Goal: Task Accomplishment & Management: Use online tool/utility

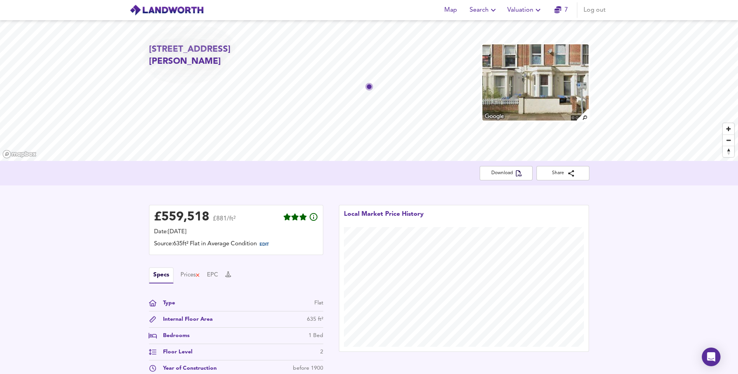
click at [533, 10] on span "Valuation" at bounding box center [524, 10] width 35 height 11
click at [530, 30] on li "New Valuation Report" at bounding box center [525, 28] width 93 height 14
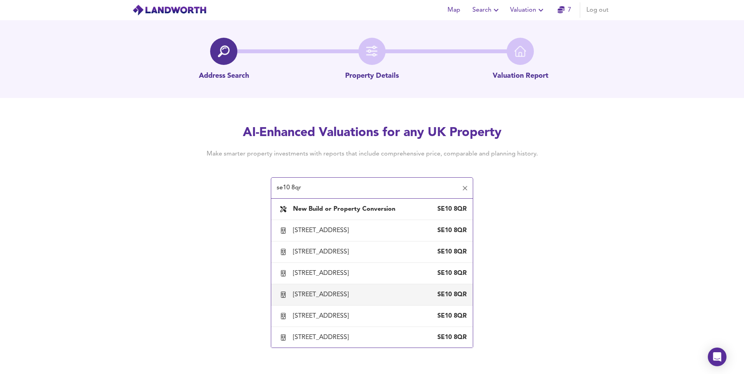
click at [308, 296] on div "[STREET_ADDRESS]" at bounding box center [322, 295] width 59 height 9
type input "[STREET_ADDRESS]"
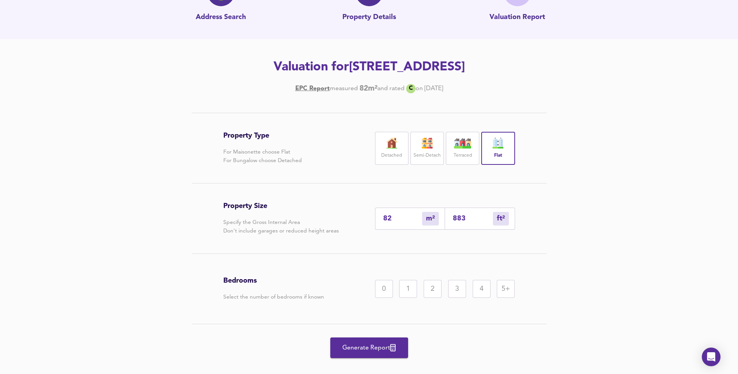
scroll to position [72, 0]
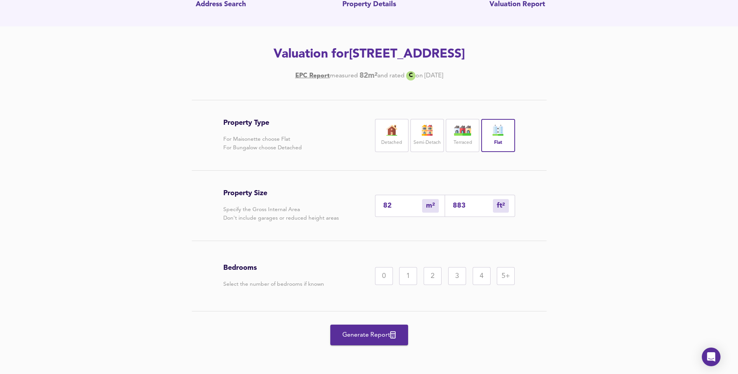
click at [407, 281] on div "1" at bounding box center [408, 276] width 18 height 18
click at [373, 340] on span "Generate Report" at bounding box center [369, 335] width 62 height 11
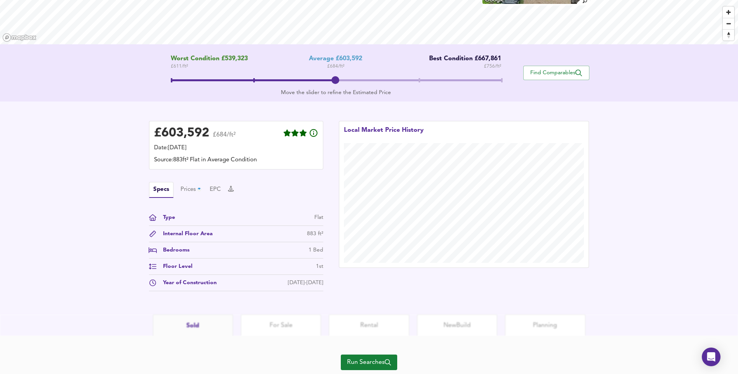
scroll to position [141, 0]
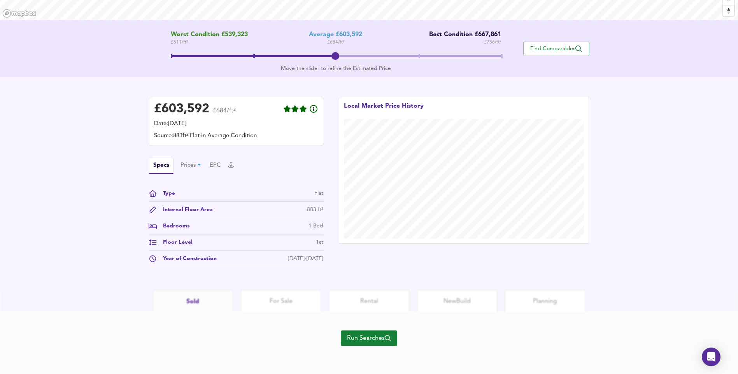
click at [369, 339] on span "Run Searches" at bounding box center [369, 338] width 44 height 11
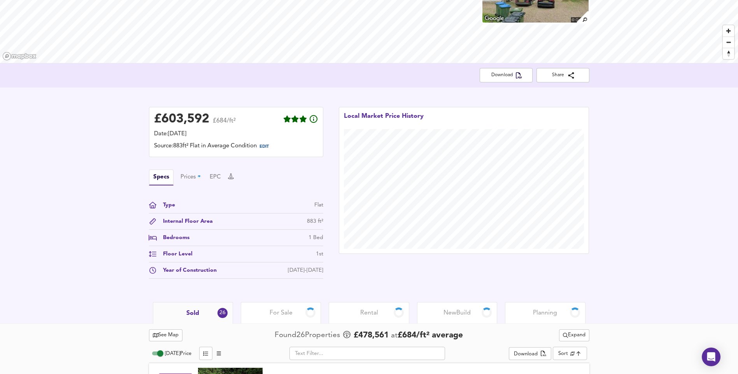
scroll to position [219, 0]
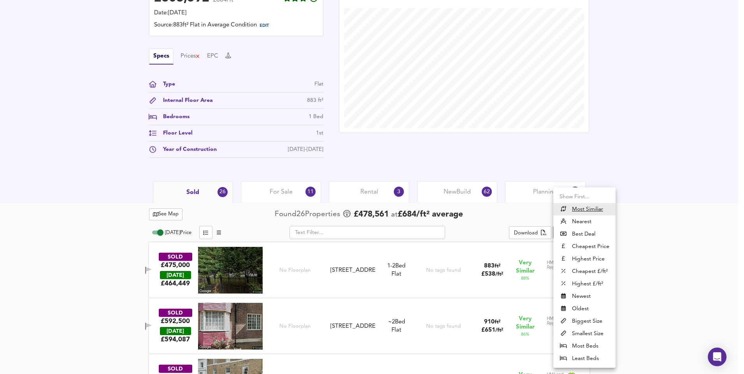
click at [581, 219] on li "Nearest" at bounding box center [584, 222] width 62 height 12
type input "distancetocenter"
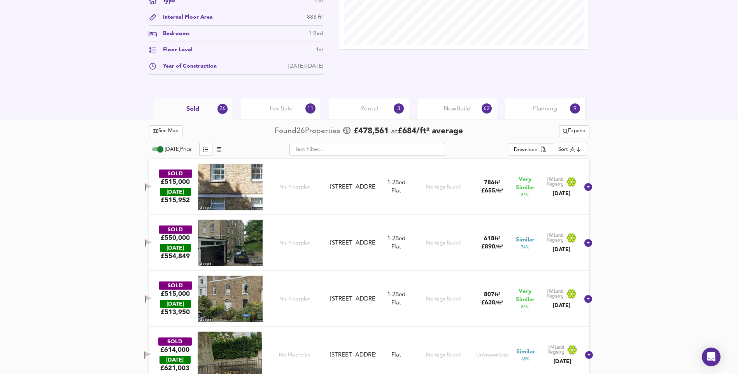
scroll to position [336, 0]
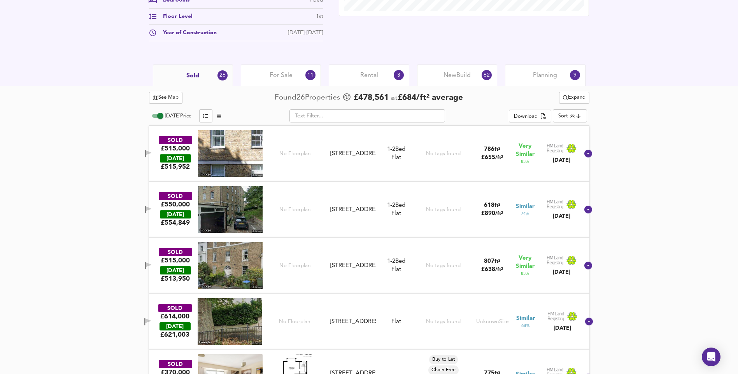
click at [242, 263] on img at bounding box center [230, 265] width 65 height 47
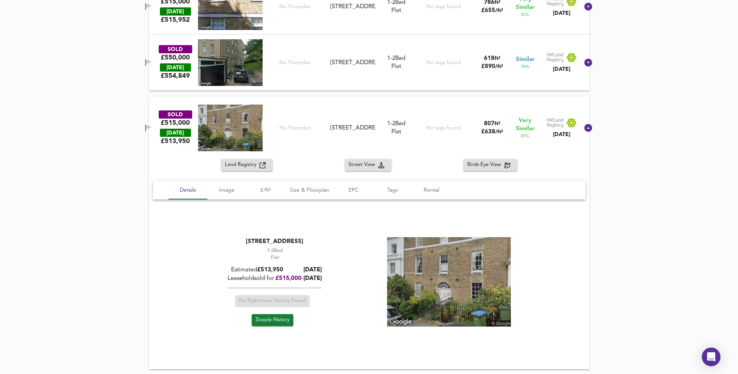
scroll to position [492, 0]
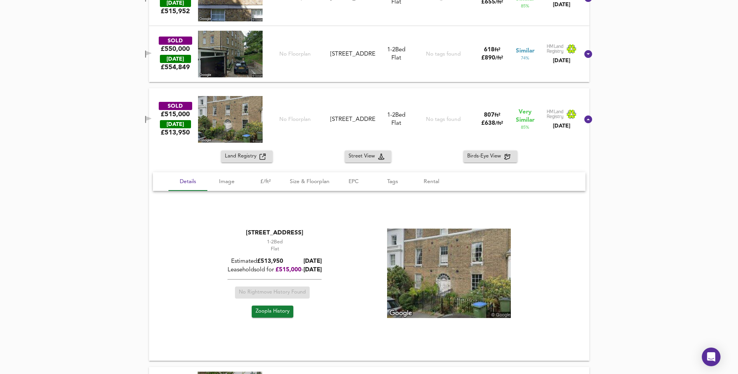
click at [228, 116] on img at bounding box center [230, 119] width 65 height 47
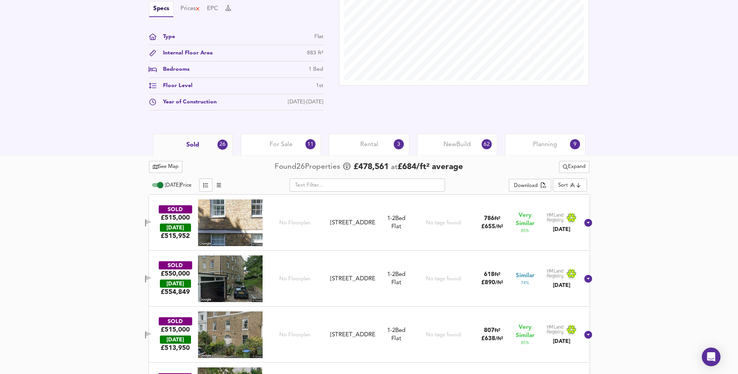
scroll to position [258, 0]
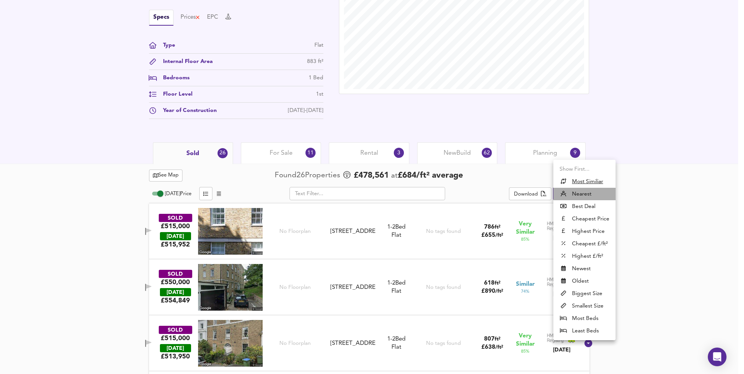
click at [579, 193] on li "Nearest" at bounding box center [584, 194] width 62 height 12
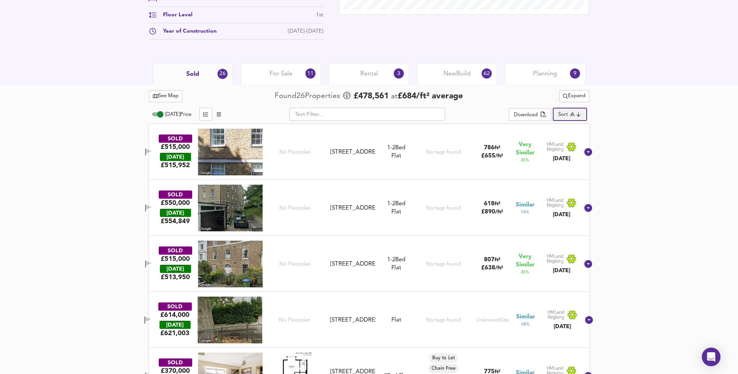
scroll to position [336, 0]
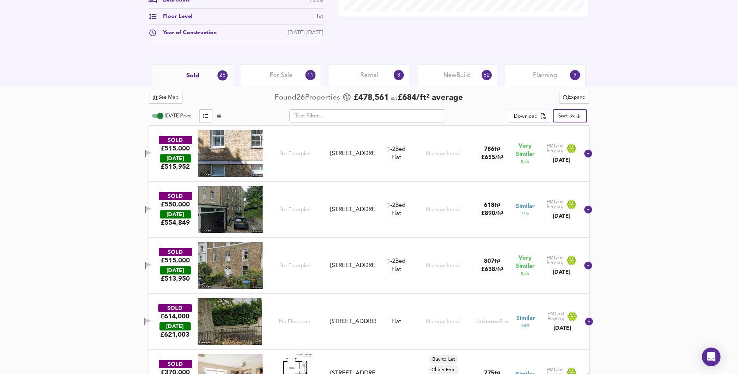
click at [286, 69] on div "For Sale 11" at bounding box center [281, 75] width 80 height 21
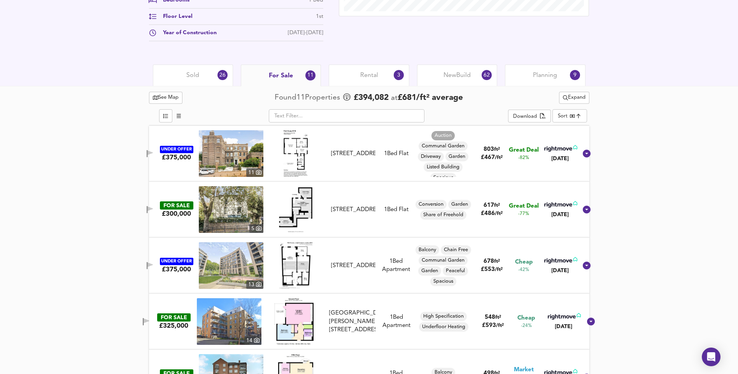
click at [227, 166] on img at bounding box center [231, 153] width 65 height 47
click at [234, 208] on img at bounding box center [231, 209] width 65 height 47
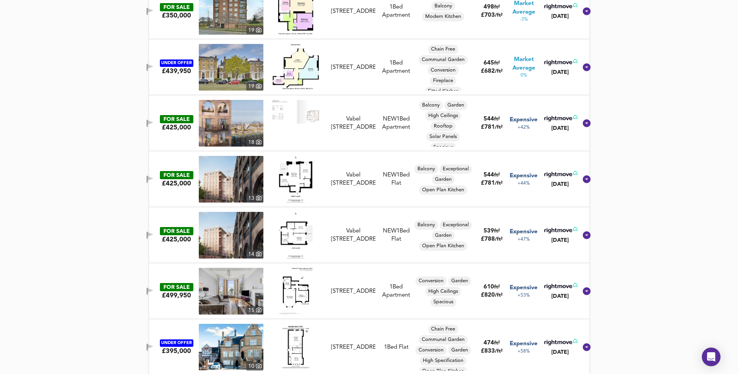
scroll to position [708, 0]
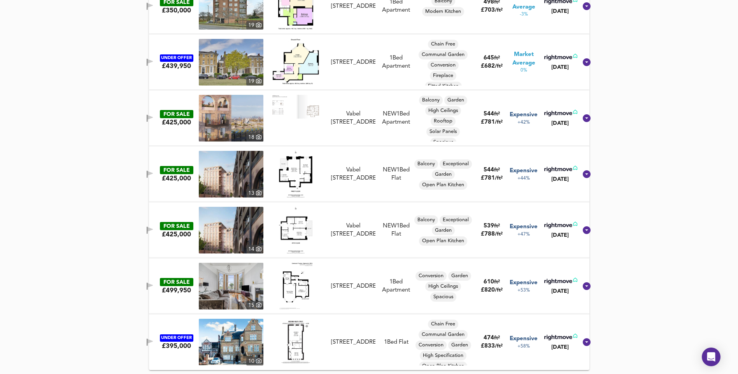
click at [250, 347] on img at bounding box center [231, 342] width 65 height 47
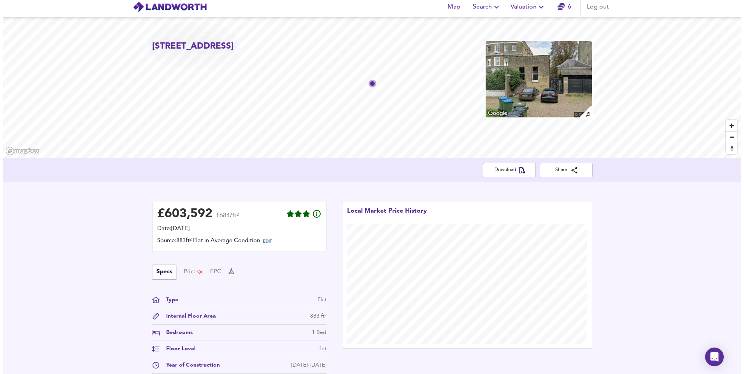
scroll to position [0, 0]
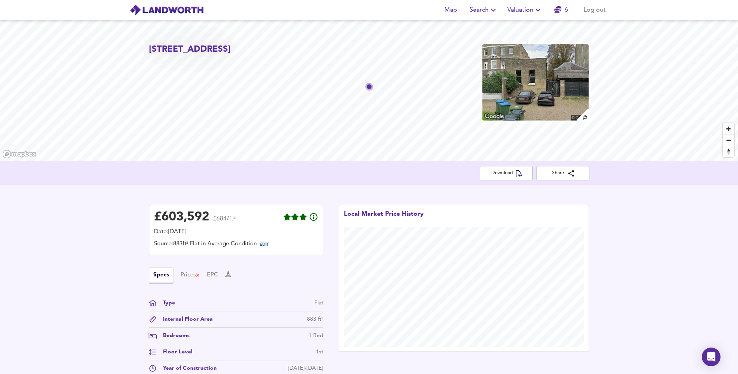
click at [525, 4] on button "Valuation" at bounding box center [525, 10] width 42 height 16
click at [534, 25] on li "New Valuation Report" at bounding box center [525, 28] width 93 height 14
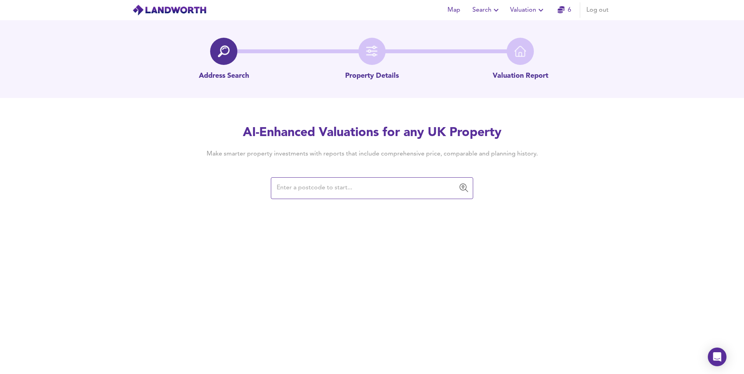
click at [355, 188] on input "text" at bounding box center [366, 188] width 184 height 15
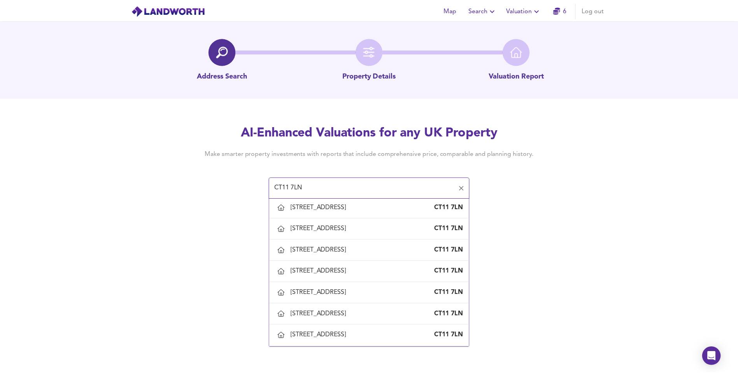
scroll to position [700, 0]
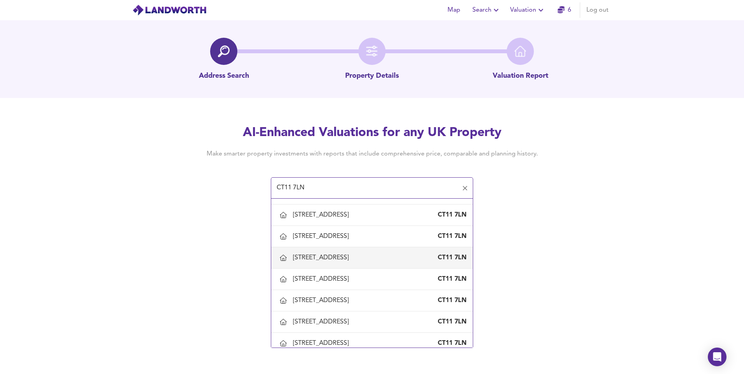
click at [333, 256] on div "[STREET_ADDRESS]" at bounding box center [322, 258] width 59 height 9
type input "[STREET_ADDRESS]"
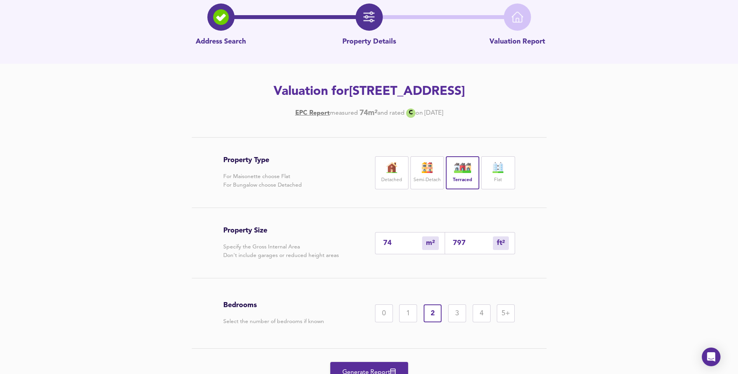
scroll to position [72, 0]
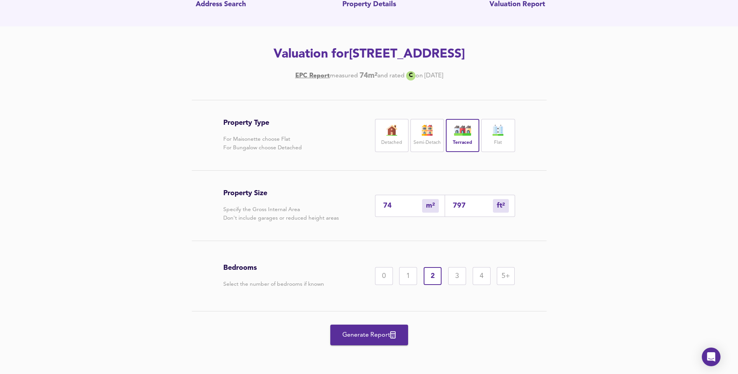
click at [382, 336] on span "Generate Report" at bounding box center [369, 335] width 62 height 11
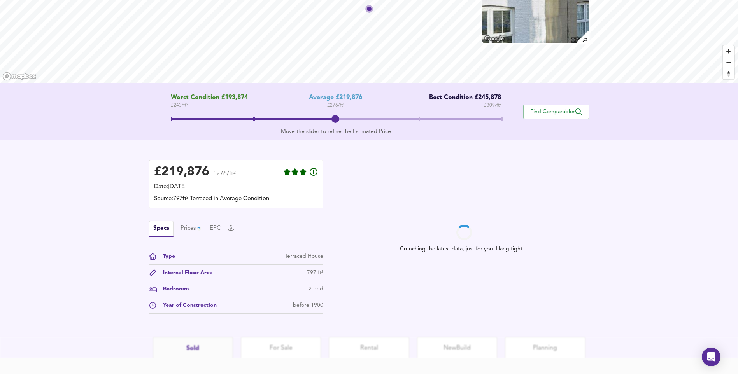
scroll to position [125, 0]
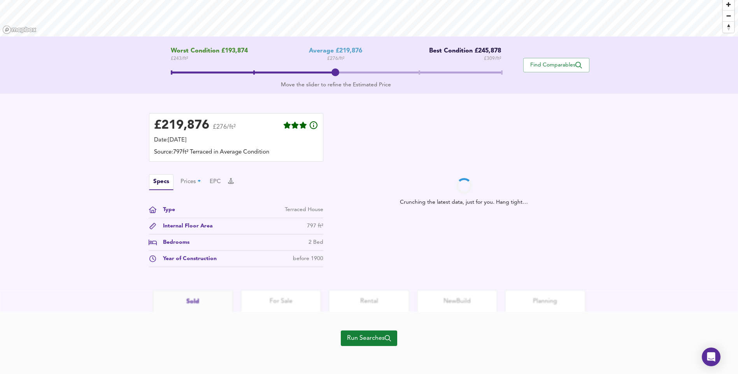
click at [375, 344] on span "Run Searches" at bounding box center [369, 338] width 44 height 11
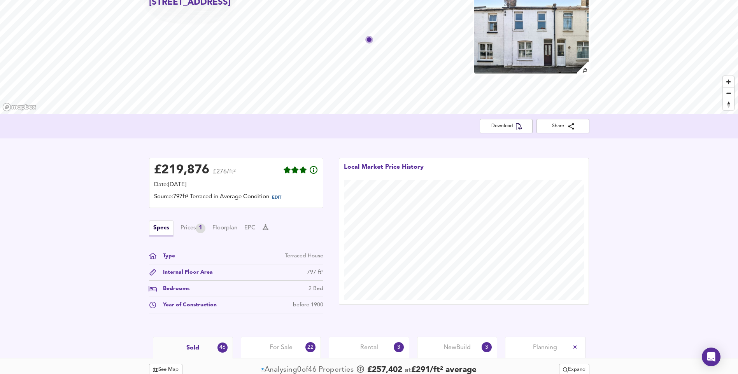
scroll to position [203, 0]
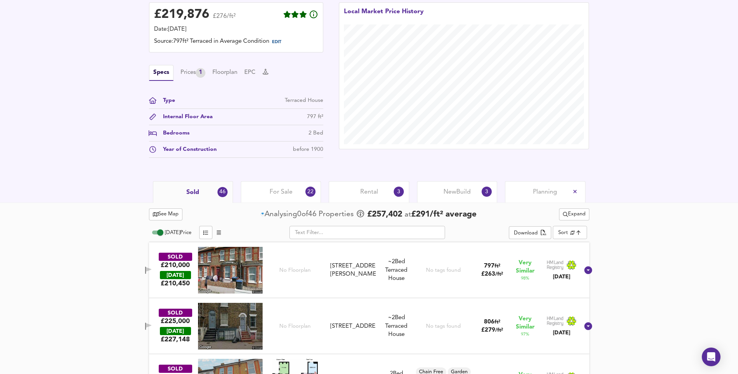
click at [585, 272] on icon at bounding box center [589, 271] width 8 height 8
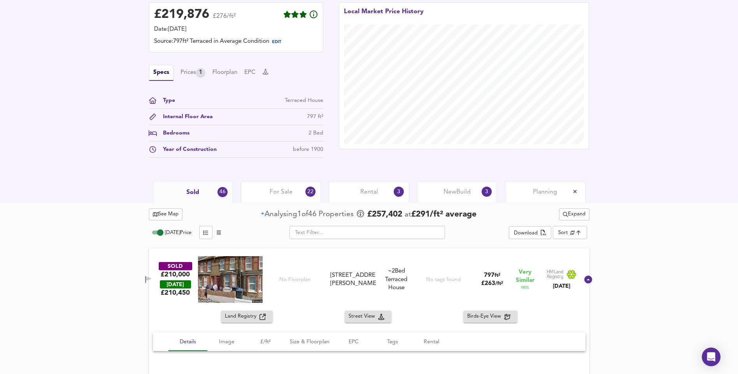
click at [585, 279] on icon at bounding box center [589, 280] width 8 height 8
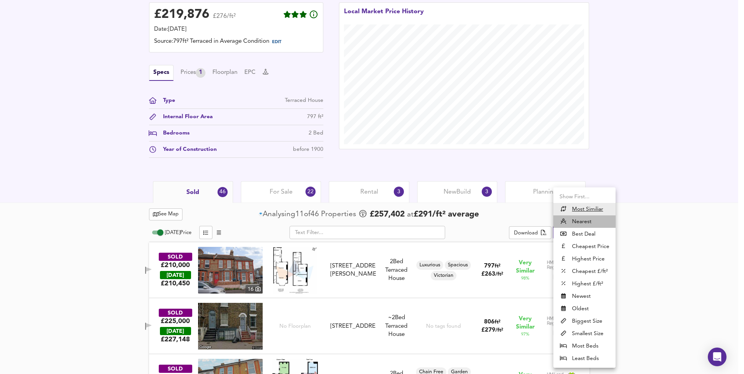
click at [583, 223] on li "Nearest" at bounding box center [584, 222] width 62 height 12
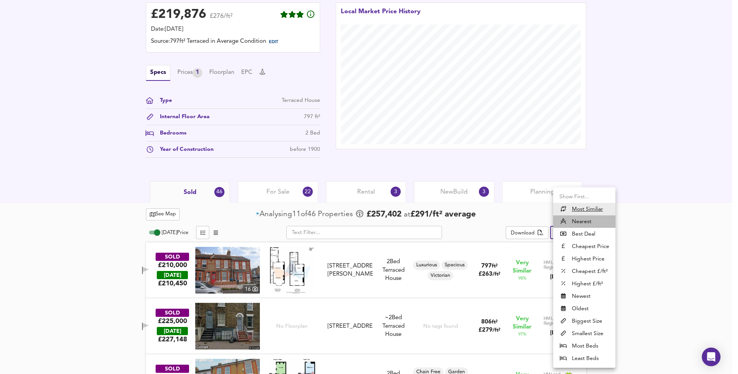
type input "distancetocenter"
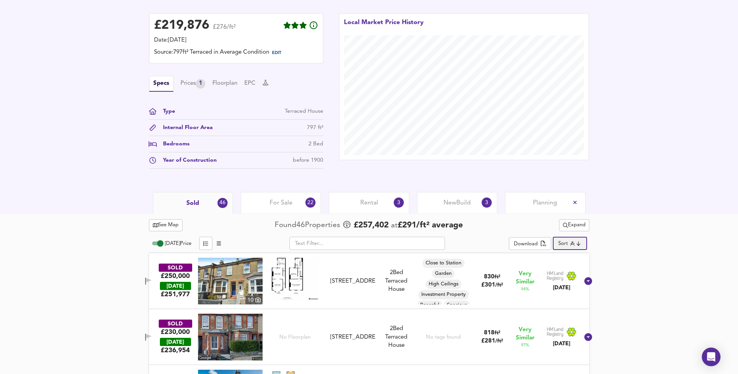
scroll to position [8, 0]
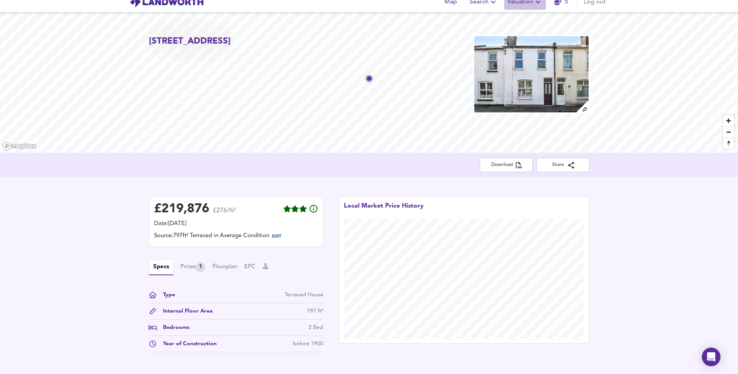
click at [527, 2] on span "Valuation" at bounding box center [524, 1] width 35 height 11
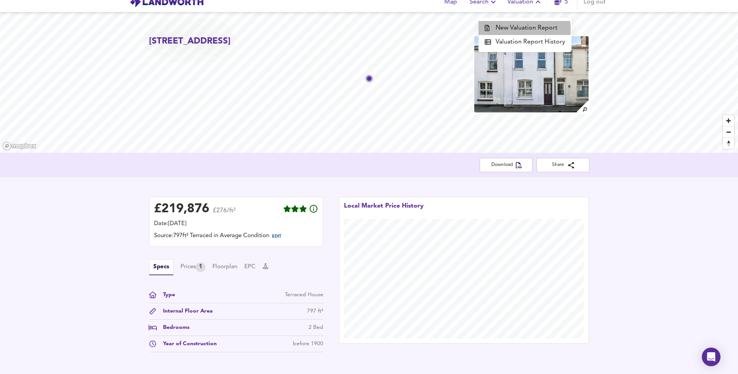
click at [512, 30] on li "New Valuation Report" at bounding box center [525, 28] width 93 height 14
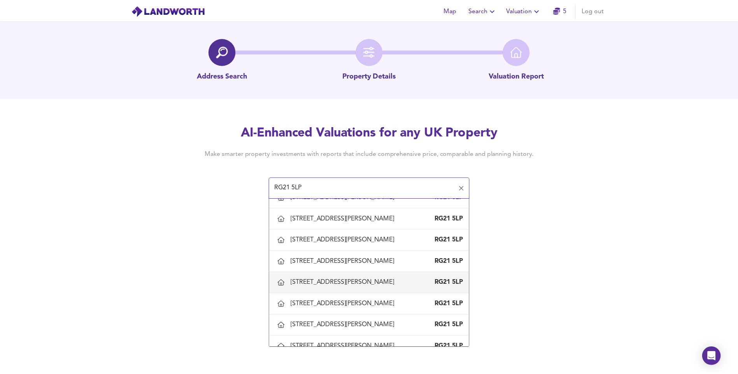
scroll to position [836, 0]
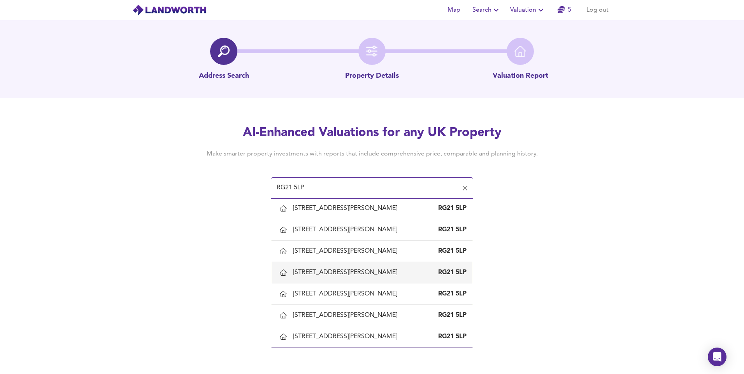
click at [338, 271] on div "[STREET_ADDRESS][PERSON_NAME]" at bounding box center [346, 273] width 107 height 9
type input "[STREET_ADDRESS][PERSON_NAME]"
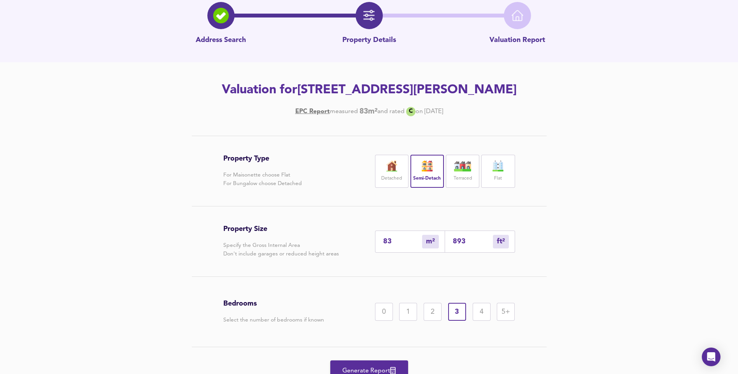
scroll to position [72, 0]
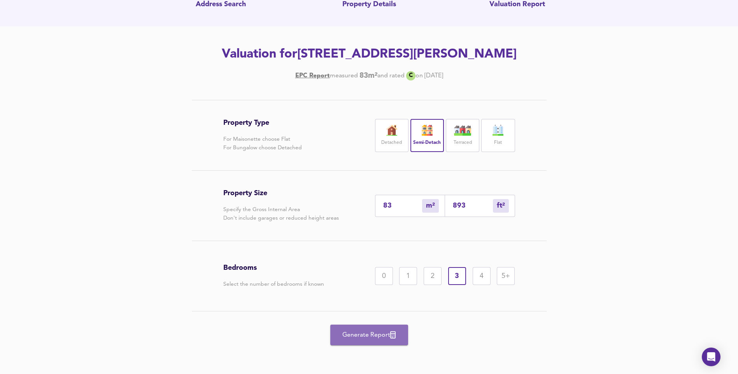
click at [365, 330] on span "Generate Report" at bounding box center [369, 335] width 62 height 11
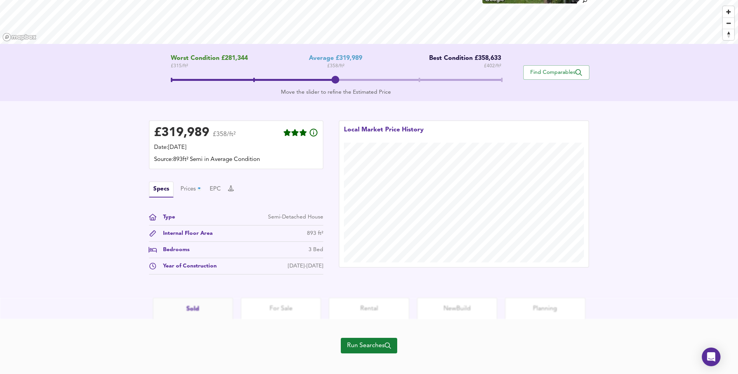
scroll to position [125, 0]
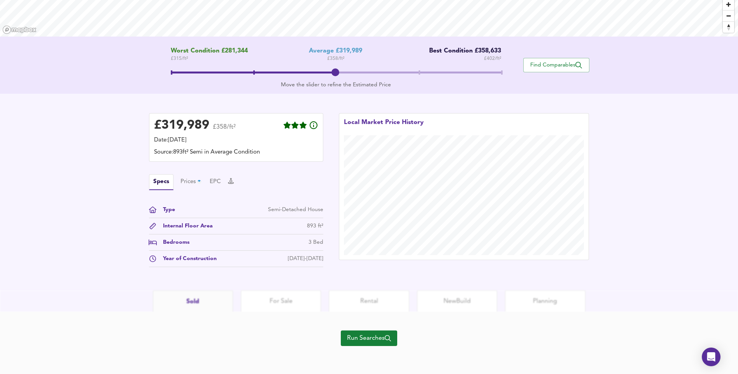
click at [377, 338] on span "Run Searches" at bounding box center [369, 338] width 44 height 11
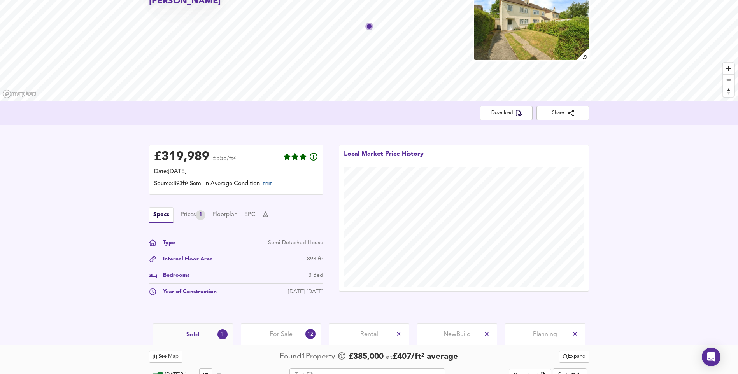
scroll to position [131, 0]
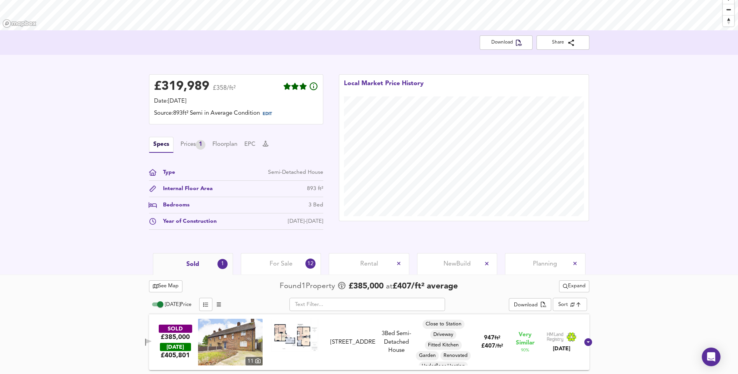
click at [267, 264] on div "For Sale 12" at bounding box center [281, 263] width 80 height 21
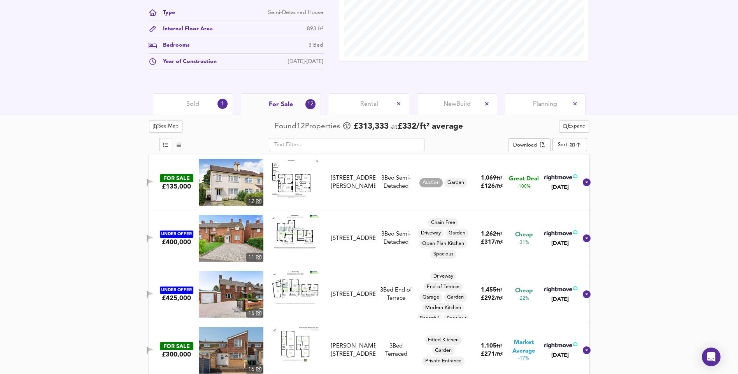
scroll to position [326, 0]
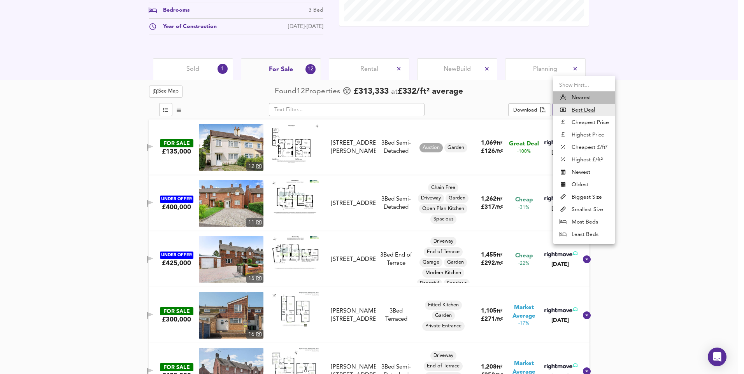
click at [580, 97] on li "Nearest" at bounding box center [584, 97] width 62 height 12
type input "distancetocenter"
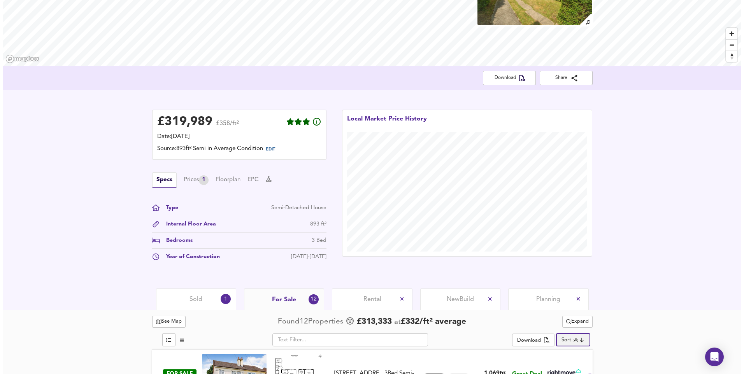
scroll to position [0, 0]
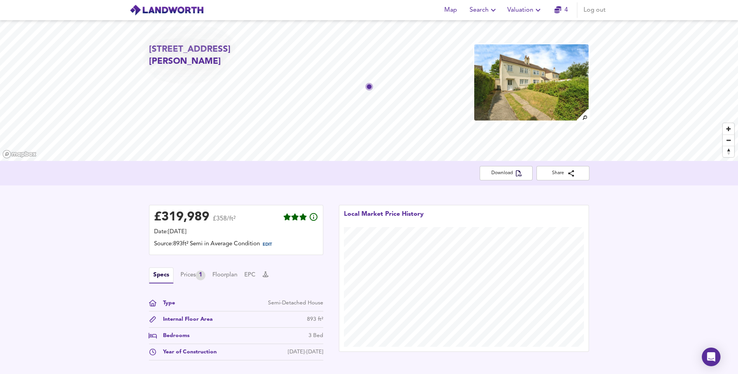
click at [512, 13] on span "Valuation" at bounding box center [524, 10] width 35 height 11
click at [521, 28] on li "New Valuation Report" at bounding box center [525, 28] width 93 height 14
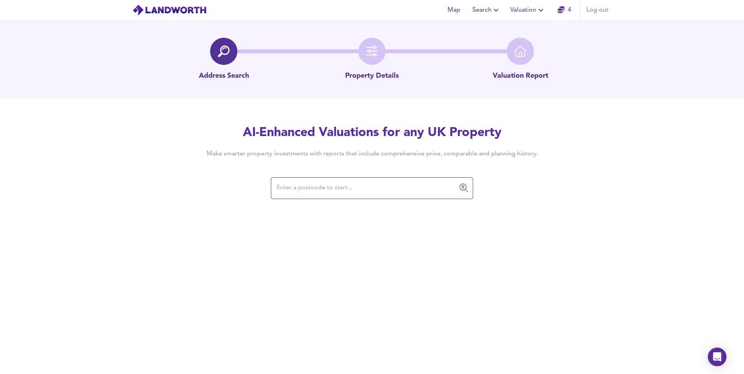
click at [387, 189] on input "text" at bounding box center [366, 188] width 184 height 15
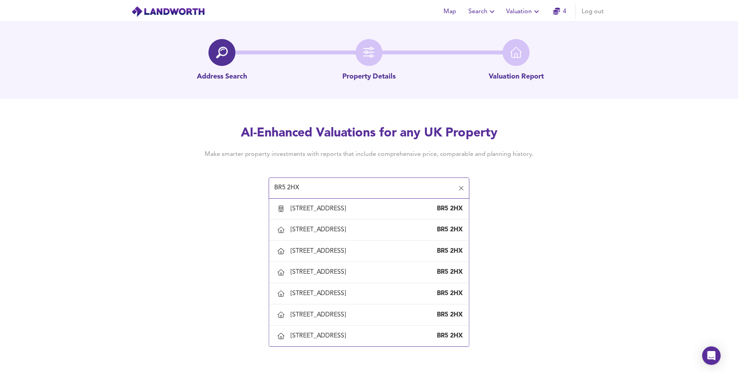
scroll to position [272, 0]
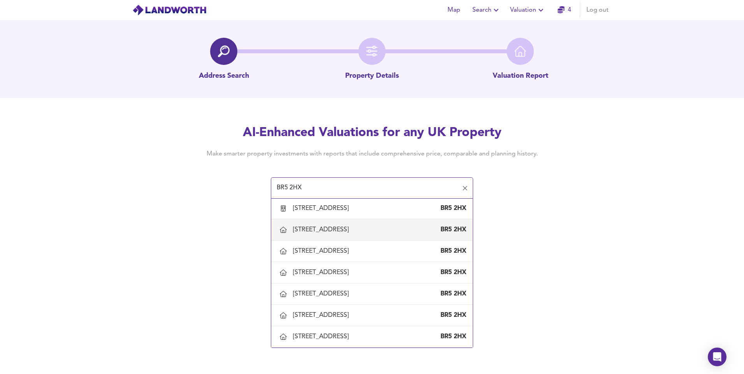
click at [345, 234] on div "[STREET_ADDRESS]" at bounding box center [322, 230] width 59 height 9
type input "[STREET_ADDRESS]"
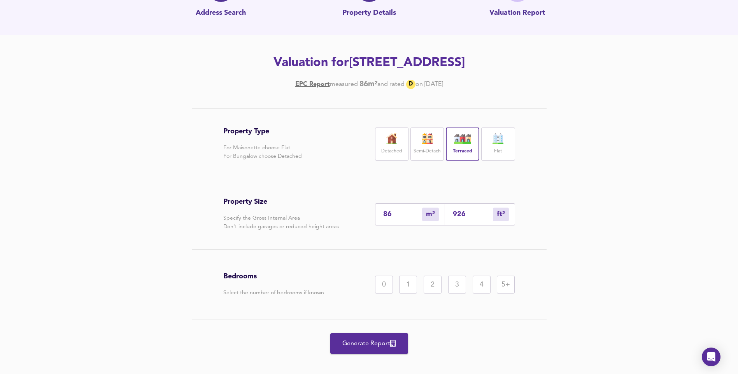
scroll to position [72, 0]
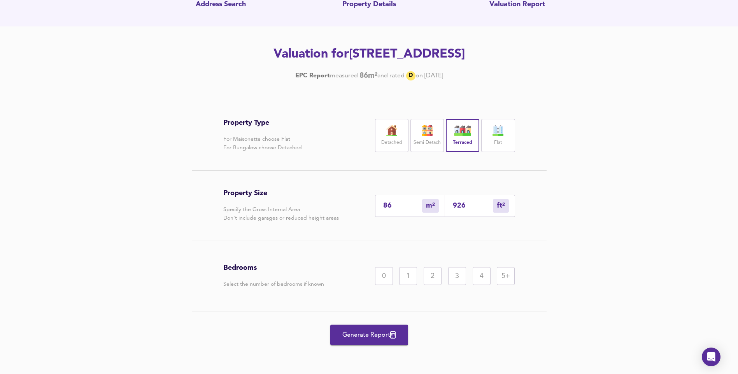
click at [451, 275] on div "3" at bounding box center [457, 276] width 18 height 18
click at [386, 335] on span "Generate Report" at bounding box center [369, 335] width 62 height 11
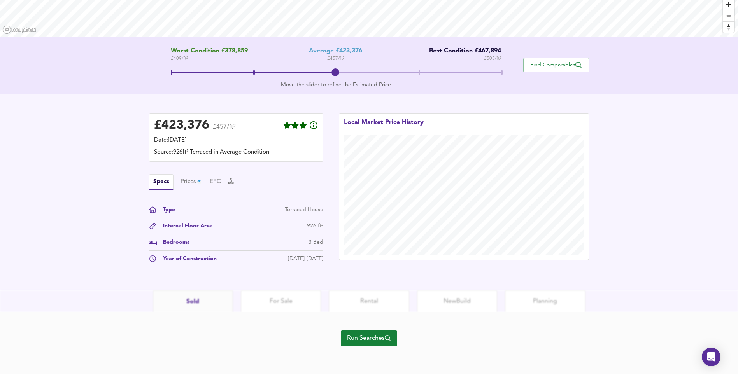
scroll to position [125, 0]
click at [387, 334] on span "Run Searches" at bounding box center [369, 338] width 44 height 11
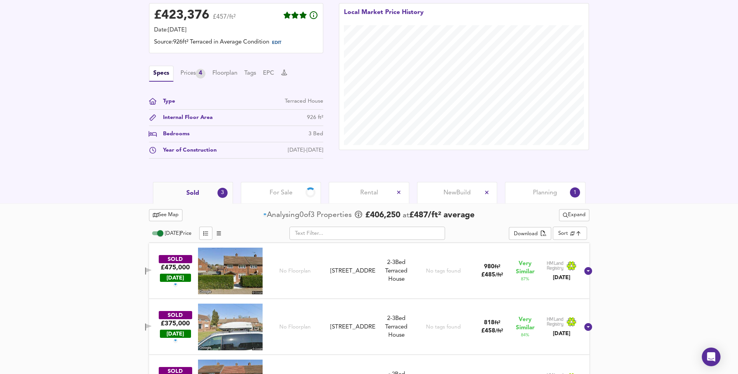
scroll to position [243, 0]
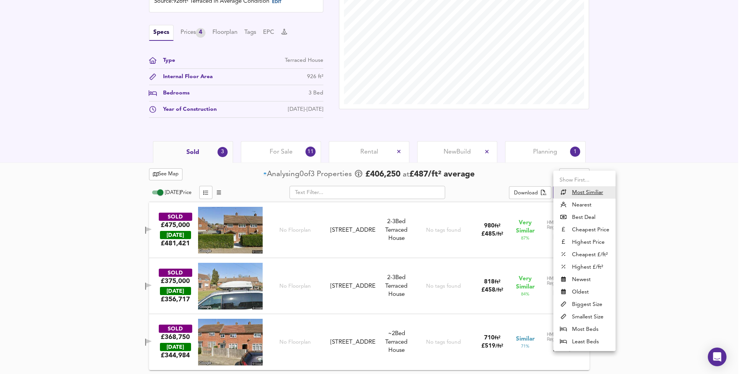
click at [577, 207] on li "Nearest" at bounding box center [584, 205] width 62 height 12
type input "distancetocenter"
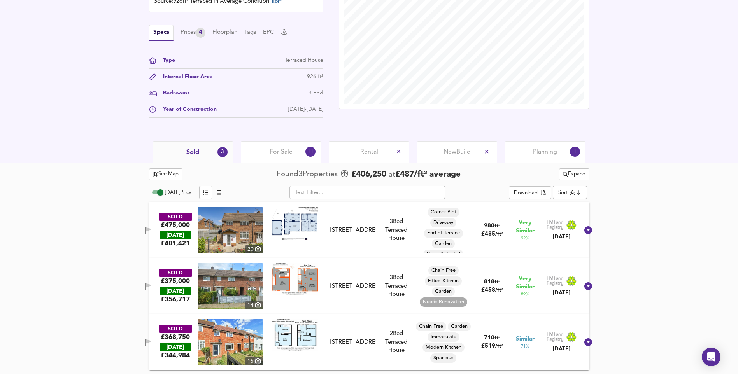
click at [338, 226] on div "[STREET_ADDRESS]" at bounding box center [352, 230] width 45 height 8
drag, startPoint x: 338, startPoint y: 218, endPoint x: 347, endPoint y: 230, distance: 15.0
click at [347, 230] on div "[STREET_ADDRESS]" at bounding box center [352, 230] width 45 height 8
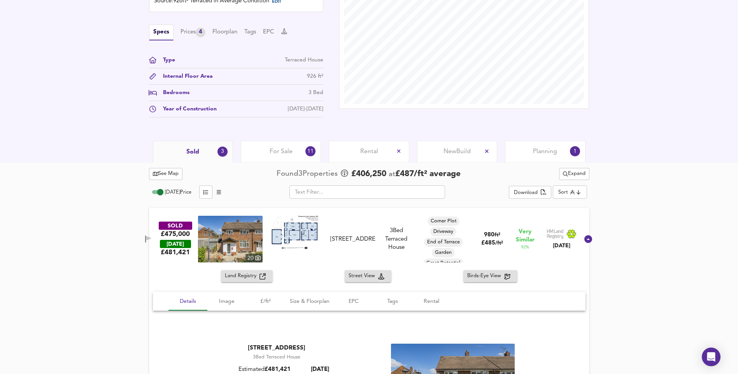
drag, startPoint x: 337, startPoint y: 232, endPoint x: 372, endPoint y: 252, distance: 40.9
click at [372, 252] on div "SOLD £475,000 [DATE] £ 481,421 20 1 [GEOGRAPHIC_DATA] 1 [GEOGRAPHIC_DATA] 3 Bed…" at bounding box center [359, 239] width 439 height 47
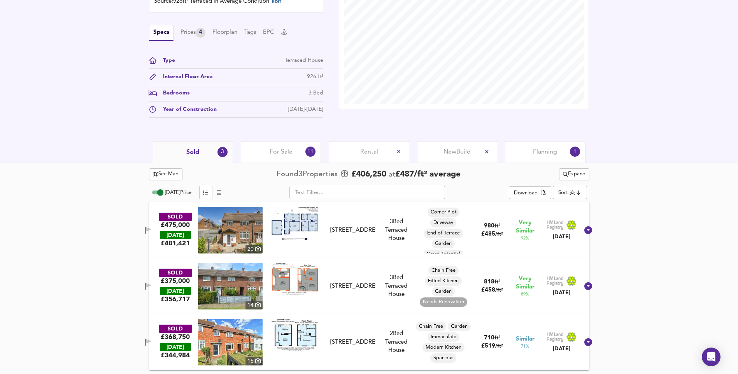
copy div "[STREET_ADDRESS]"
click at [353, 291] on div "[STREET_ADDRESS]" at bounding box center [352, 287] width 45 height 8
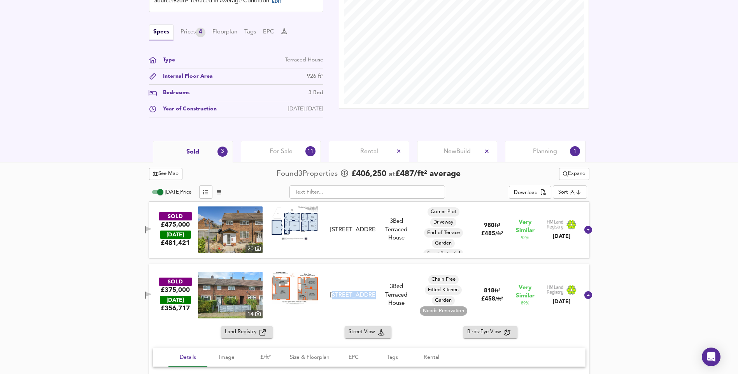
drag, startPoint x: 338, startPoint y: 292, endPoint x: 373, endPoint y: 309, distance: 38.8
click at [379, 311] on div "SOLD £375,000 [DATE] £ 356,717 [GEOGRAPHIC_DATA][STREET_ADDRESS] [STREET_ADDRES…" at bounding box center [359, 295] width 439 height 47
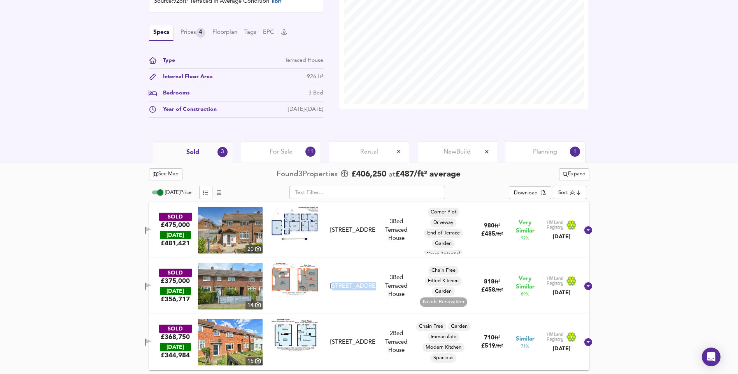
click at [373, 309] on div "SOLD £375,000 [DATE] £ 356,717 [GEOGRAPHIC_DATA][STREET_ADDRESS] [STREET_ADDRES…" at bounding box center [359, 286] width 439 height 47
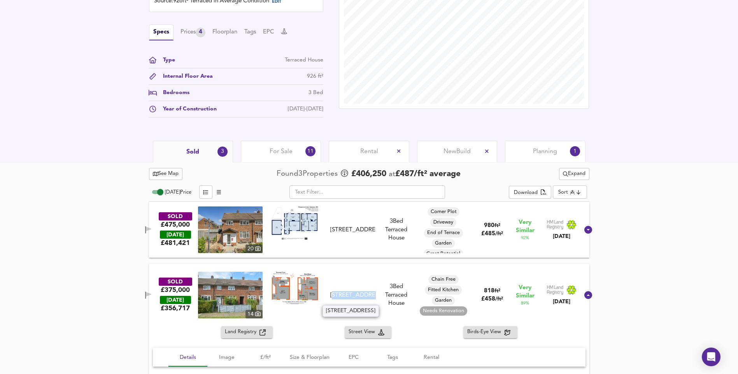
drag, startPoint x: 337, startPoint y: 292, endPoint x: 376, endPoint y: 304, distance: 40.6
click at [376, 300] on div "[STREET_ADDRESS]" at bounding box center [352, 295] width 45 height 8
copy div "[STREET_ADDRESS]"
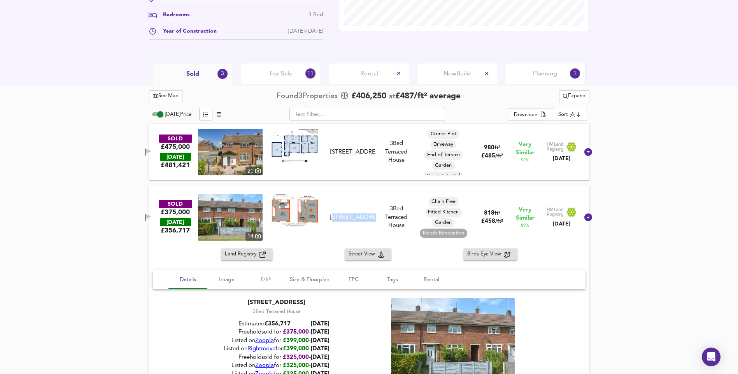
scroll to position [360, 0]
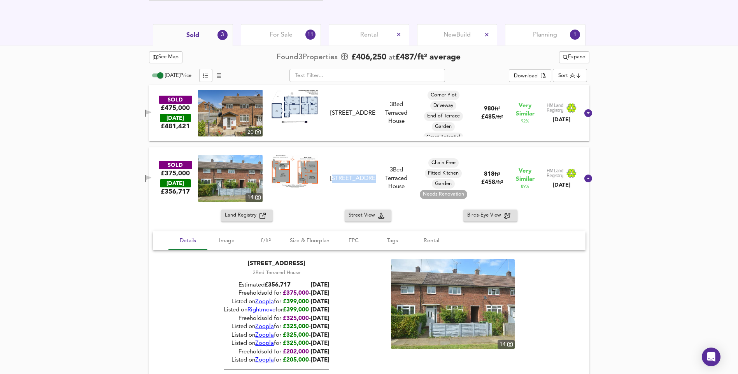
click at [357, 175] on div "[STREET_ADDRESS]" at bounding box center [352, 179] width 45 height 8
click at [340, 182] on div "[STREET_ADDRESS]" at bounding box center [352, 179] width 45 height 8
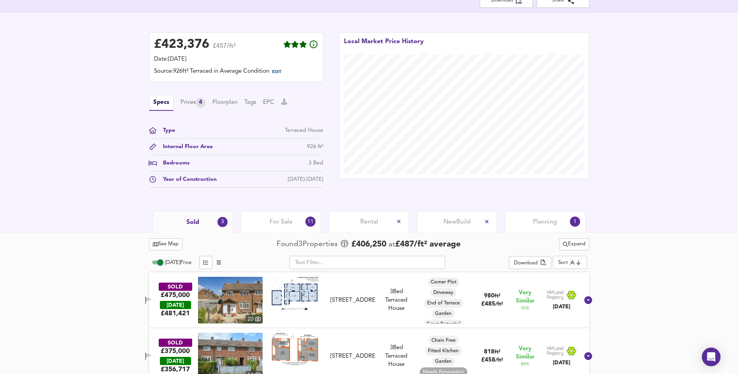
scroll to position [243, 0]
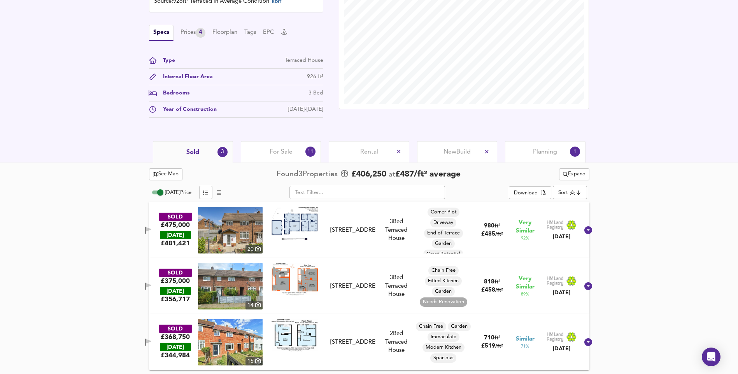
click at [281, 150] on span "For Sale" at bounding box center [281, 152] width 23 height 9
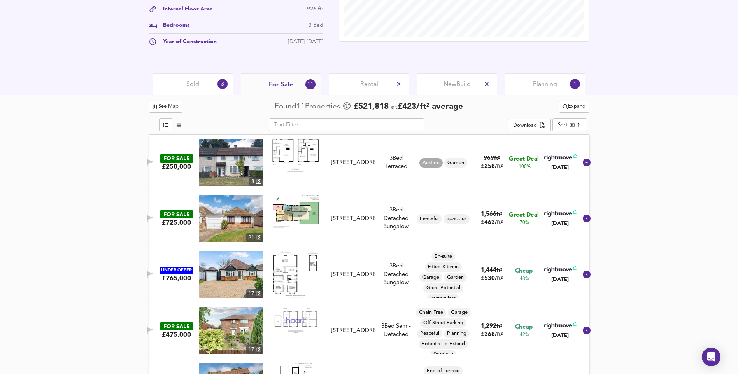
scroll to position [321, 0]
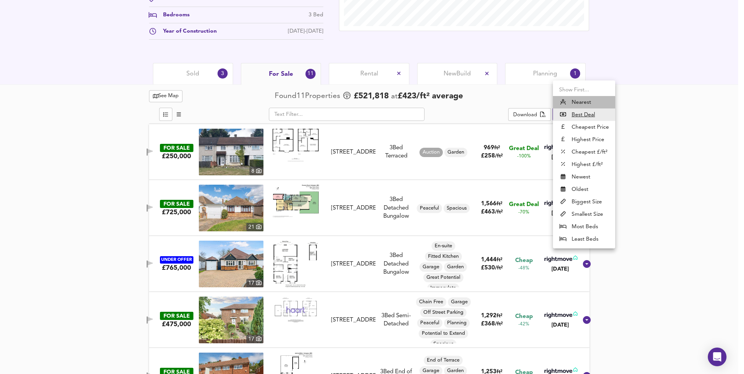
click at [584, 104] on li "Nearest" at bounding box center [584, 102] width 62 height 12
type input "distancetocenter"
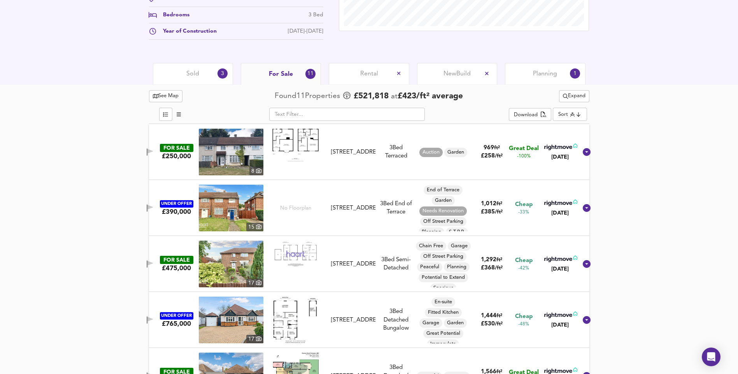
click at [354, 204] on div "[STREET_ADDRESS]" at bounding box center [353, 208] width 44 height 8
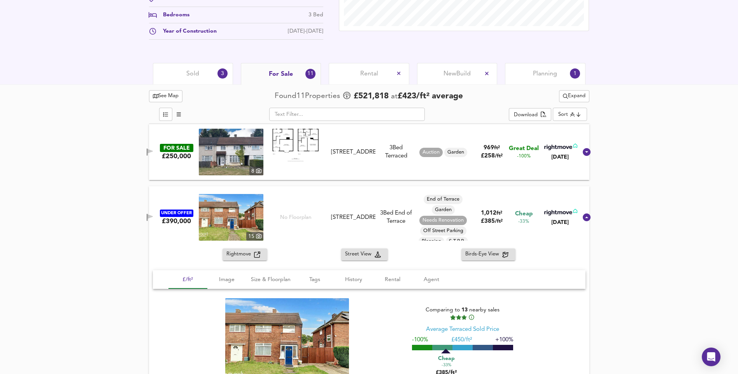
drag, startPoint x: 338, startPoint y: 206, endPoint x: 378, endPoint y: 234, distance: 48.9
click at [378, 234] on div "UNDER OFFER £390,000 [STREET_ADDRESS] [GEOGRAPHIC_DATA] 3 Bed End of Terrace En…" at bounding box center [359, 217] width 435 height 47
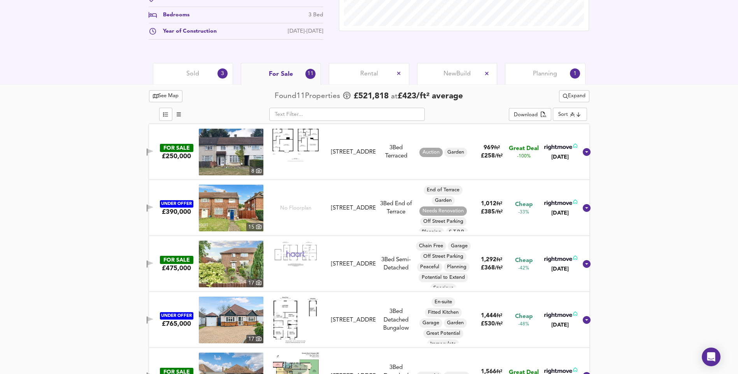
copy div "[STREET_ADDRESS]"
click at [243, 259] on img at bounding box center [231, 264] width 65 height 47
